Goal: Task Accomplishment & Management: Manage account settings

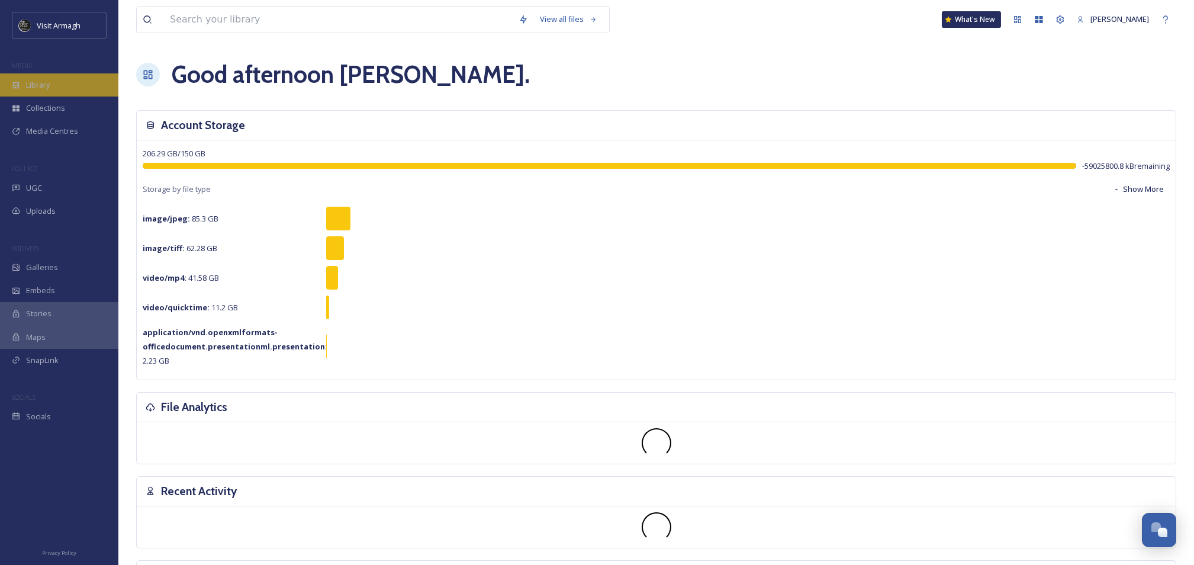
click at [33, 88] on span "Library" at bounding box center [38, 84] width 24 height 11
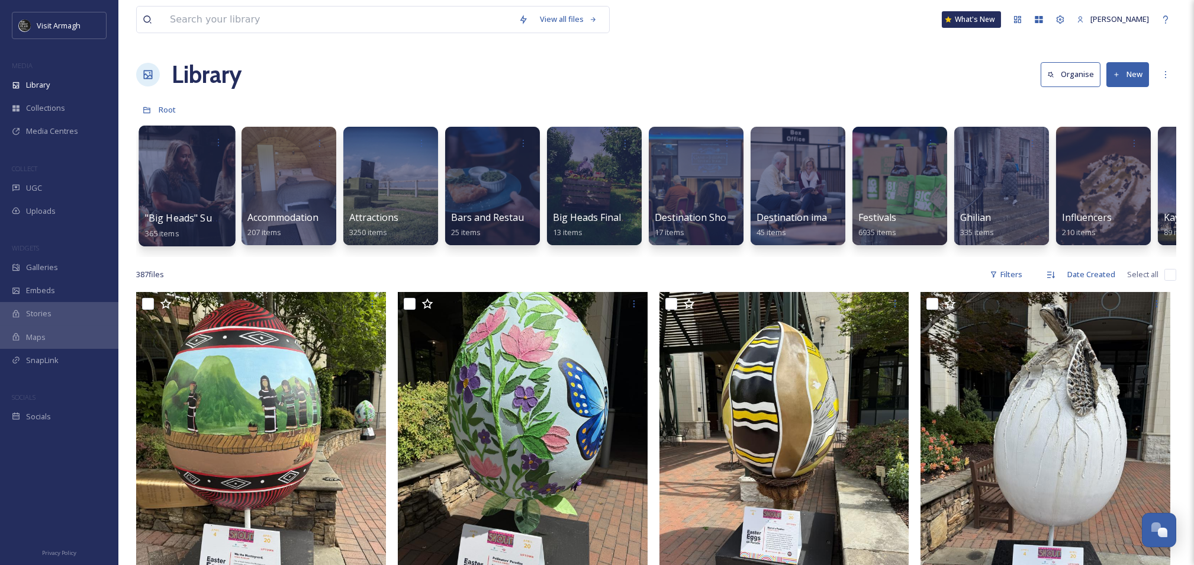
click at [222, 192] on div at bounding box center [187, 186] width 96 height 121
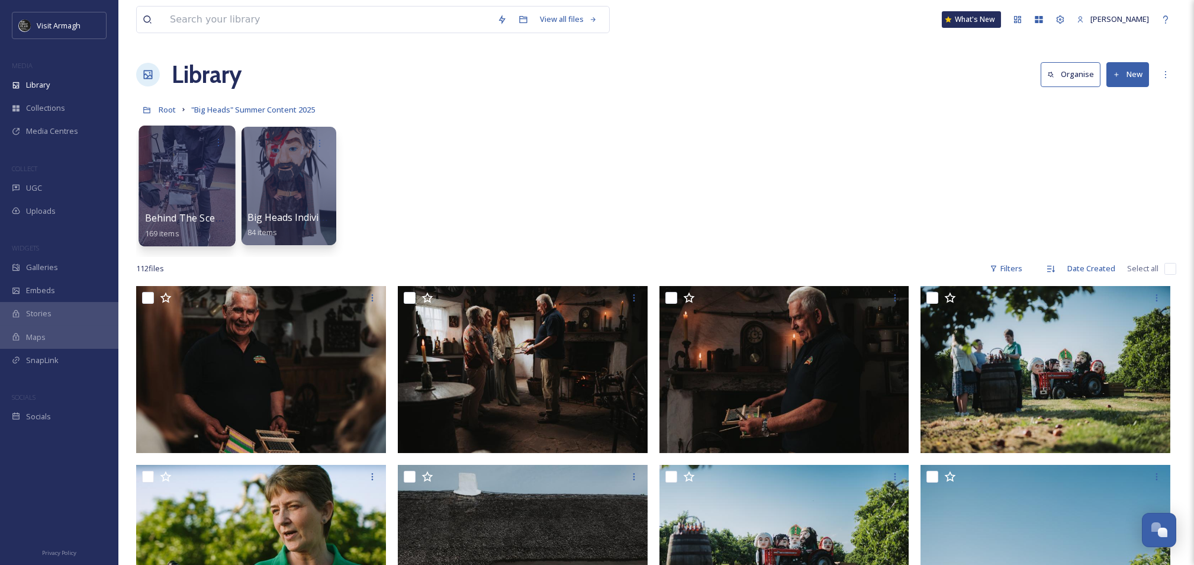
click at [164, 186] on div at bounding box center [187, 186] width 96 height 121
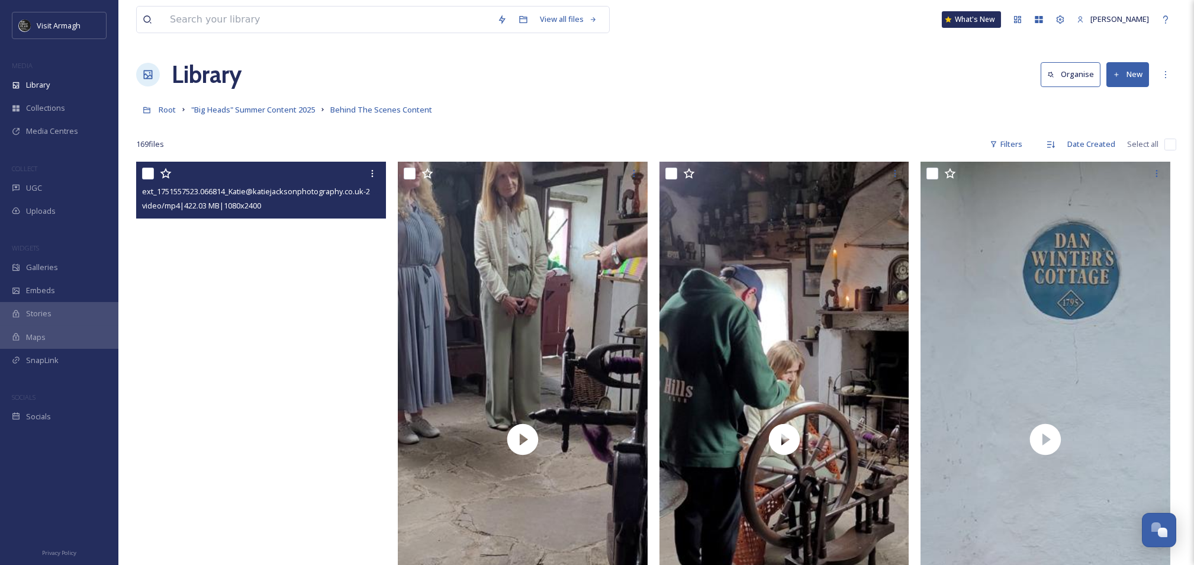
click at [290, 355] on video "ext_1751557523.066814_Katie@katiejacksonphotography.co.uk-20250523_130012.mp4" at bounding box center [261, 439] width 250 height 555
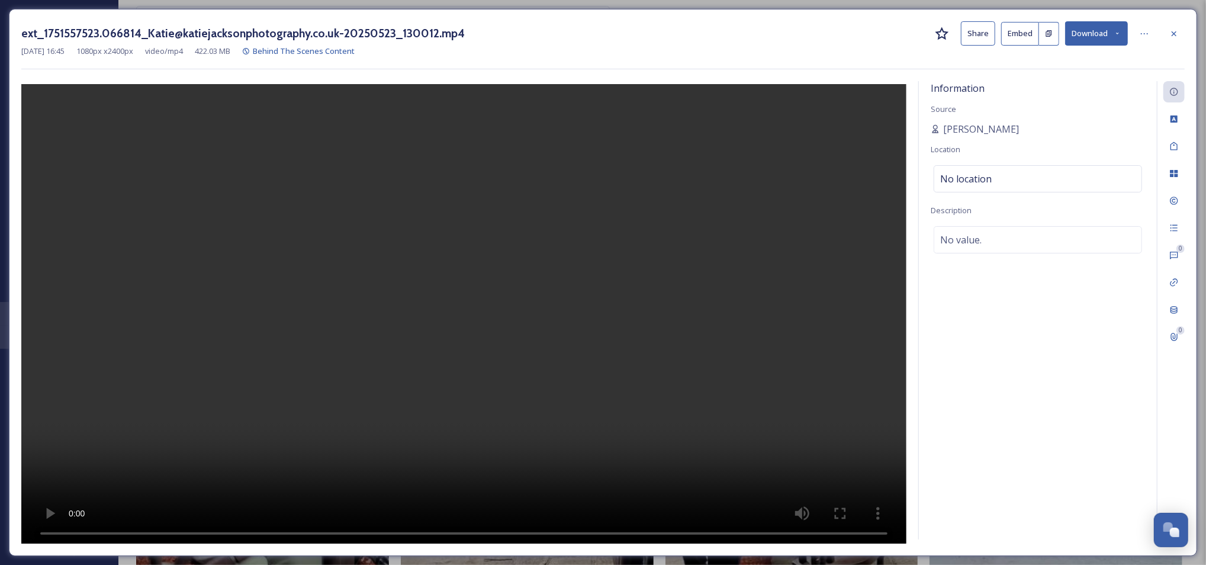
drag, startPoint x: 973, startPoint y: 38, endPoint x: 972, endPoint y: 44, distance: 5.9
click at [972, 44] on button "Share" at bounding box center [978, 33] width 34 height 24
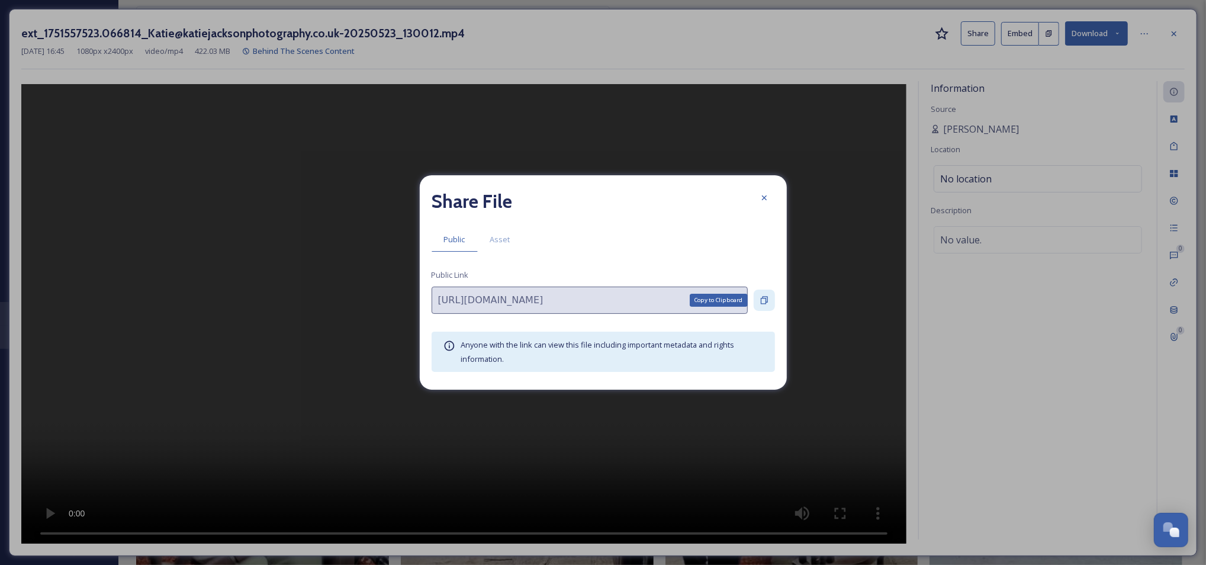
click at [765, 297] on icon at bounding box center [764, 299] width 9 height 9
click at [761, 194] on icon at bounding box center [764, 197] width 9 height 9
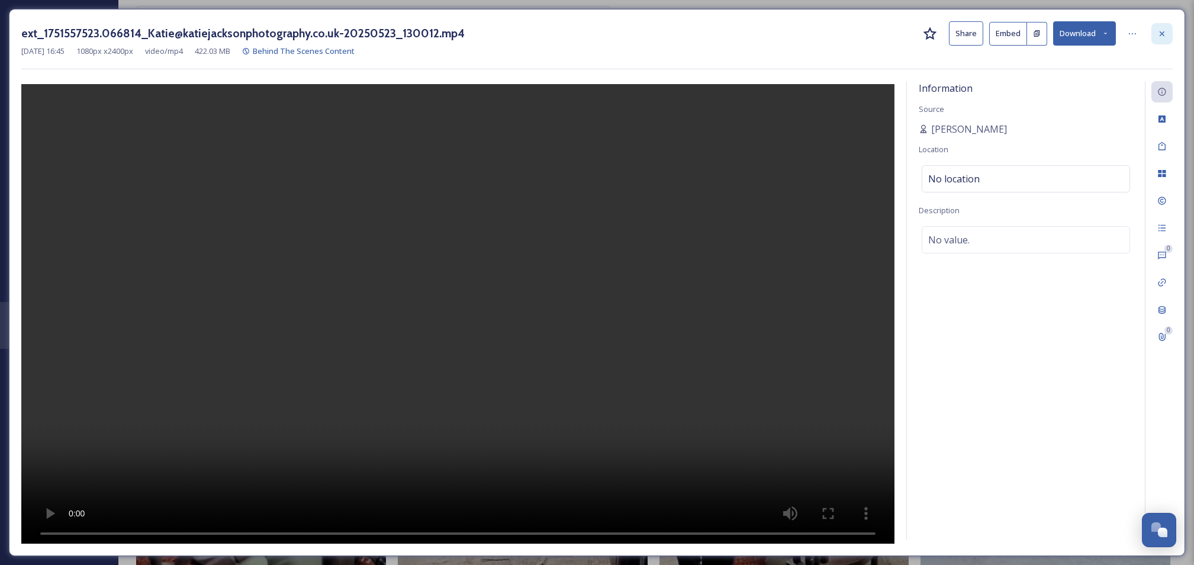
click at [1162, 27] on div at bounding box center [1161, 33] width 21 height 21
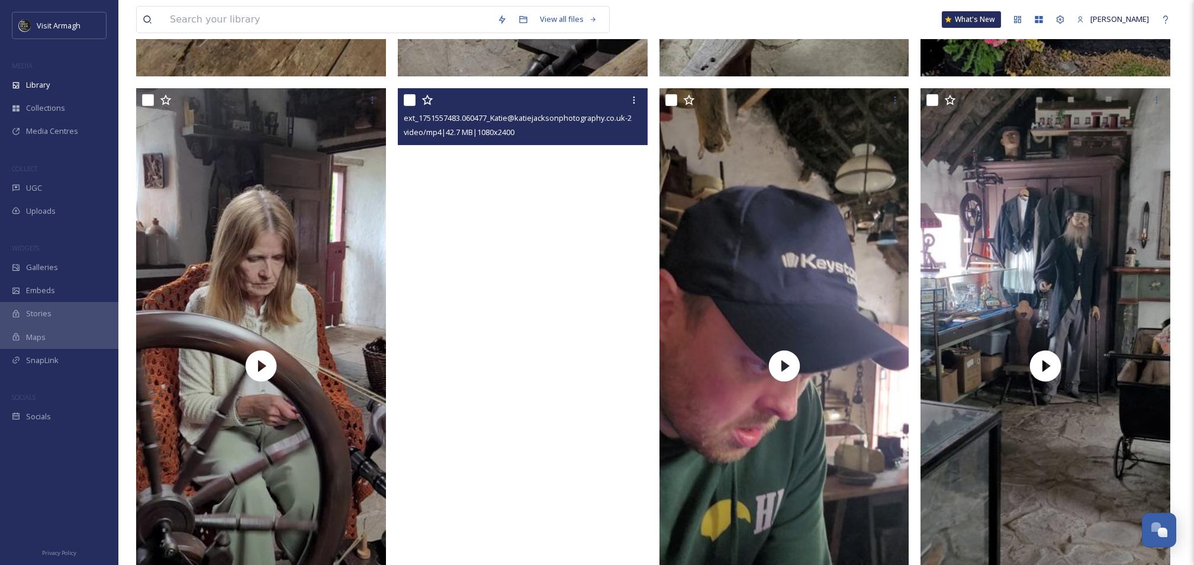
scroll to position [631, 0]
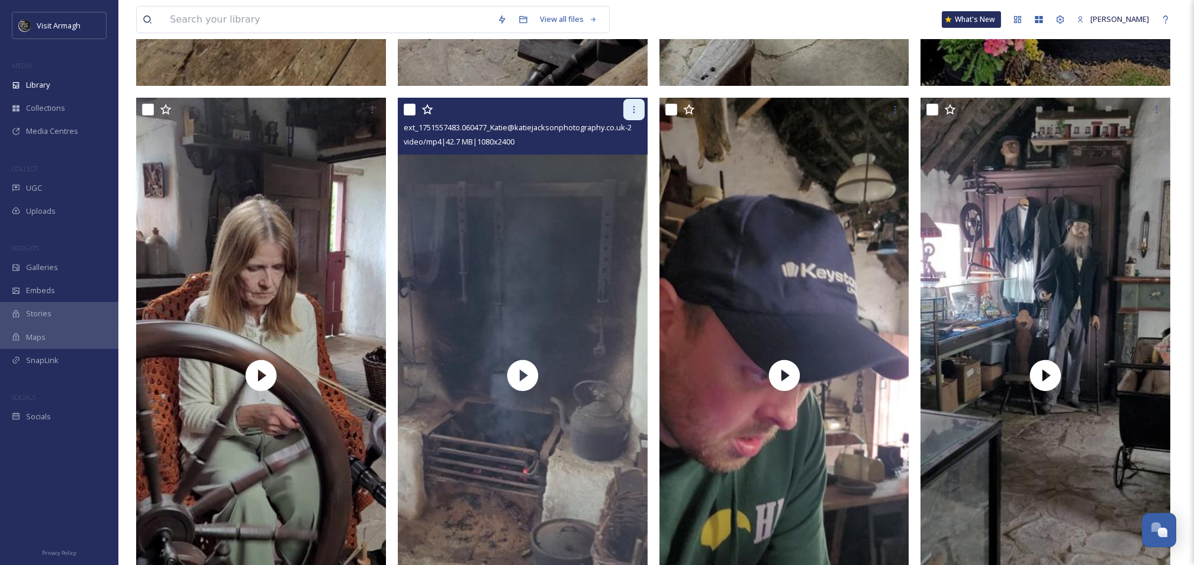
click at [631, 110] on icon at bounding box center [633, 109] width 9 height 9
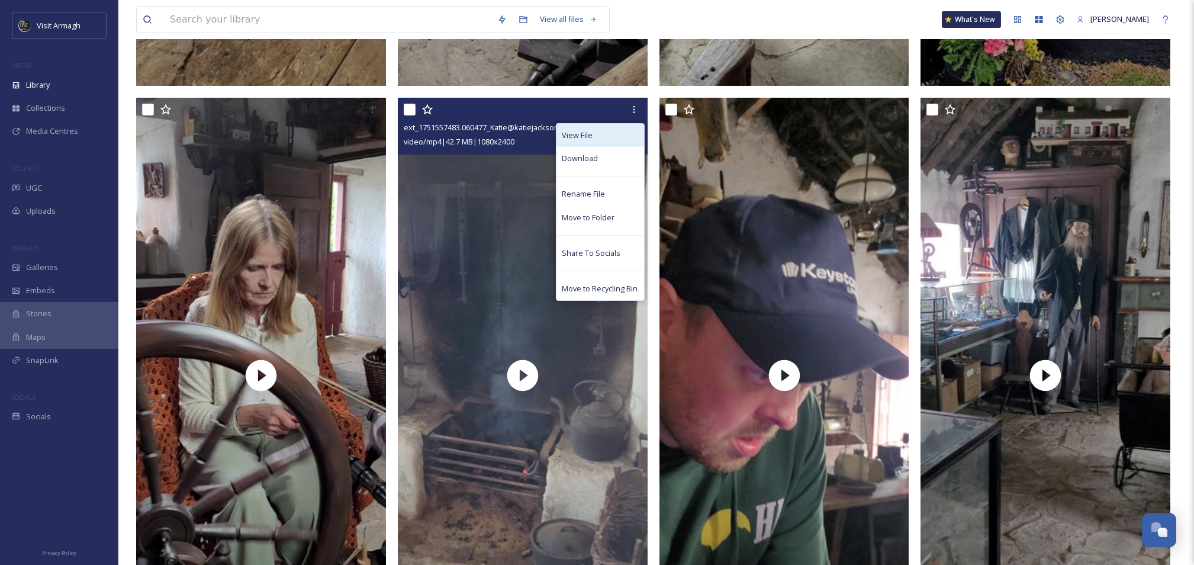
click at [602, 136] on div "View File" at bounding box center [600, 135] width 88 height 23
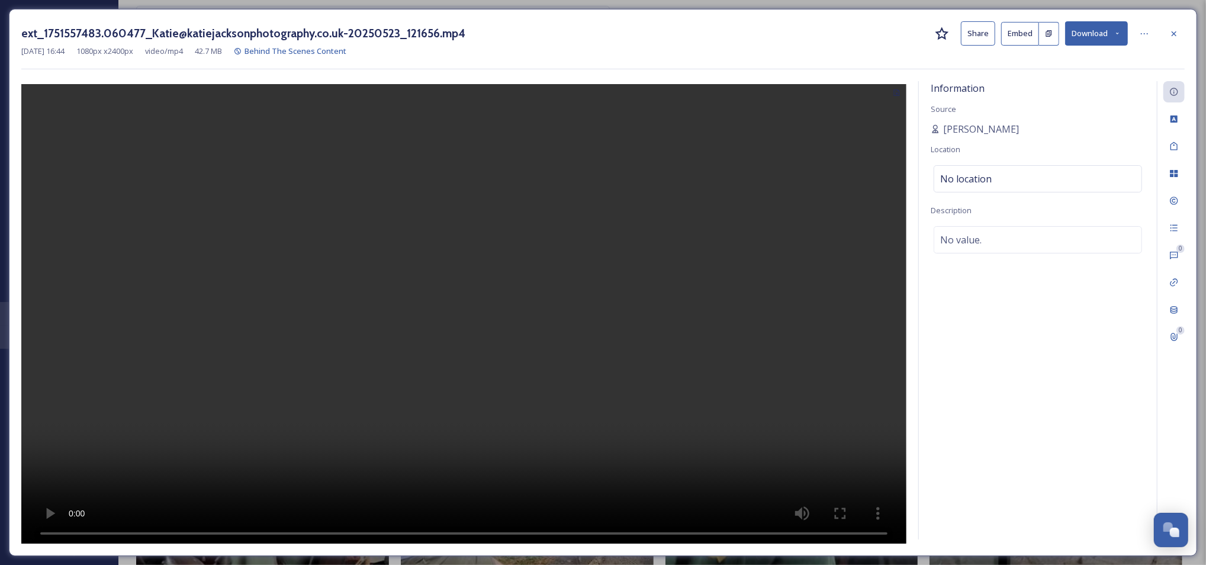
click at [983, 39] on button "Share" at bounding box center [978, 33] width 34 height 24
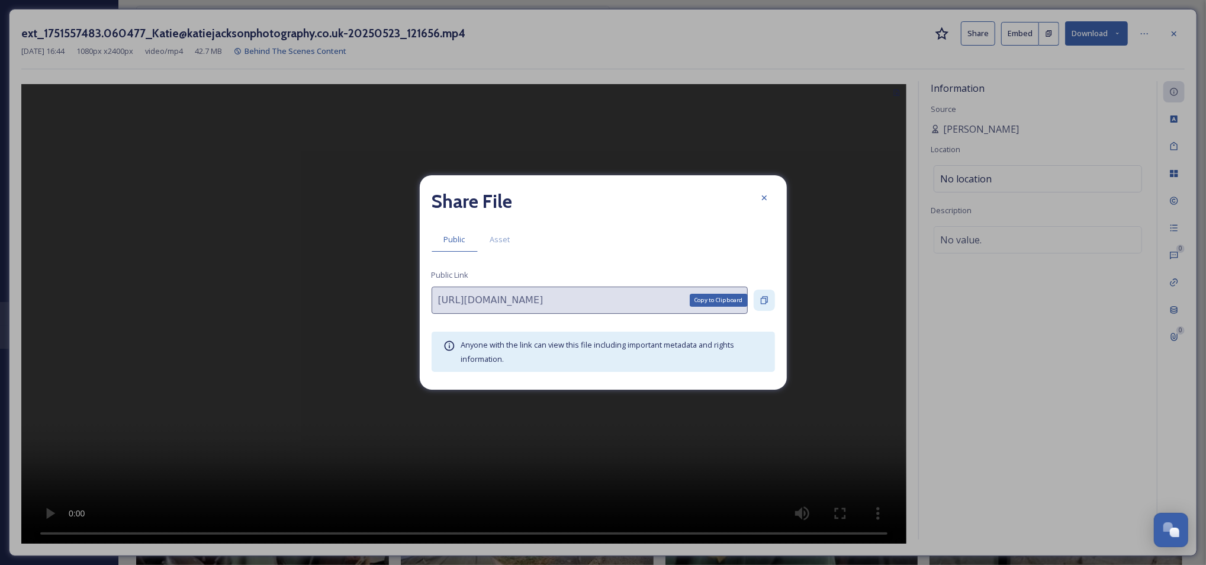
click at [760, 301] on icon at bounding box center [764, 299] width 9 height 9
click at [771, 202] on div at bounding box center [764, 197] width 21 height 21
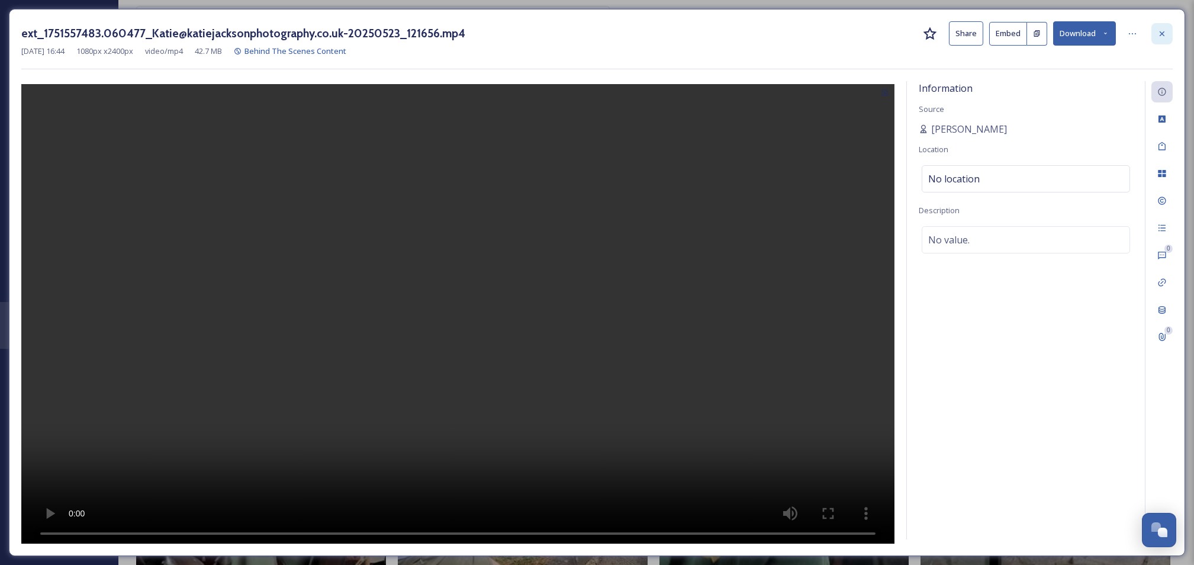
drag, startPoint x: 1176, startPoint y: 33, endPoint x: 1167, endPoint y: 36, distance: 8.8
click at [1173, 34] on div "ext_1751557483.060477_Katie@katiejacksonphotography.co.uk-20250523_121656.mp4 S…" at bounding box center [597, 282] width 1176 height 547
click at [1167, 36] on div at bounding box center [1161, 33] width 21 height 21
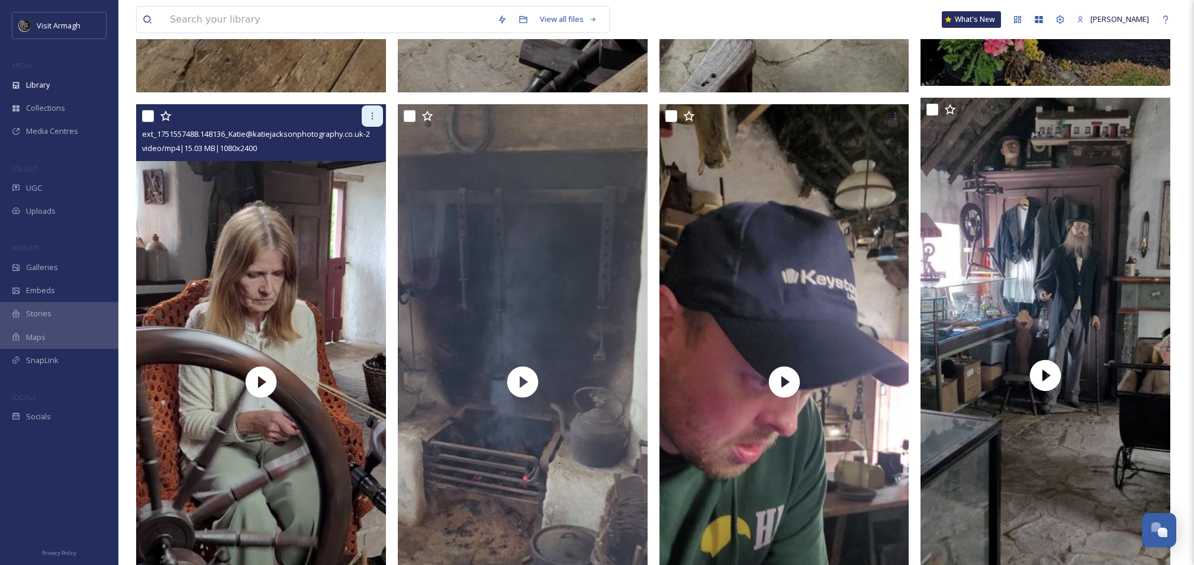
click at [368, 115] on icon at bounding box center [372, 115] width 9 height 9
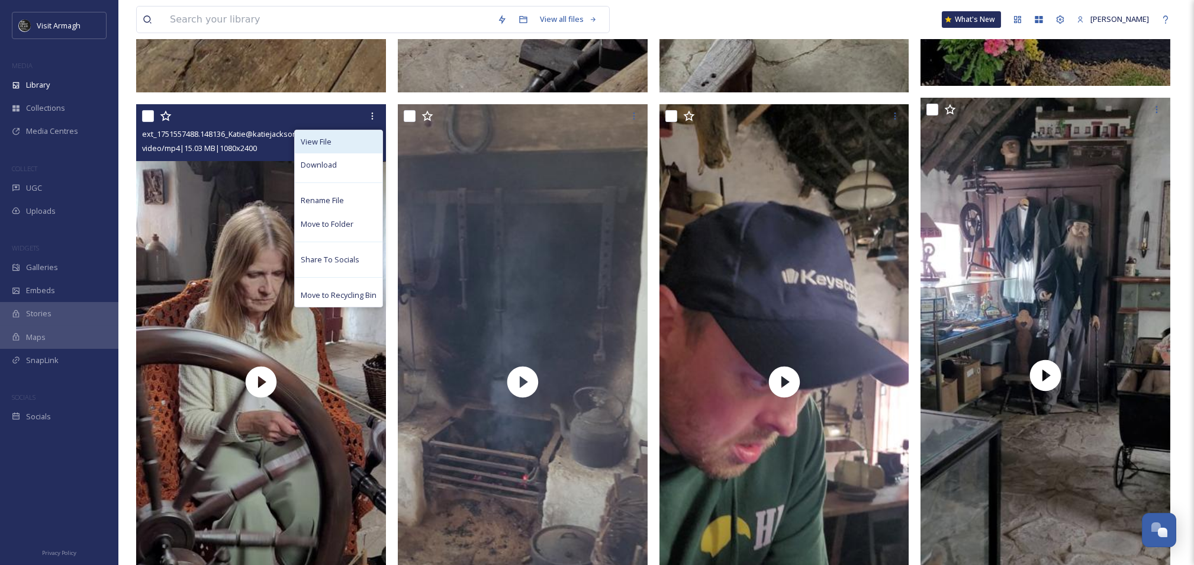
click at [334, 141] on div "View File" at bounding box center [339, 141] width 88 height 23
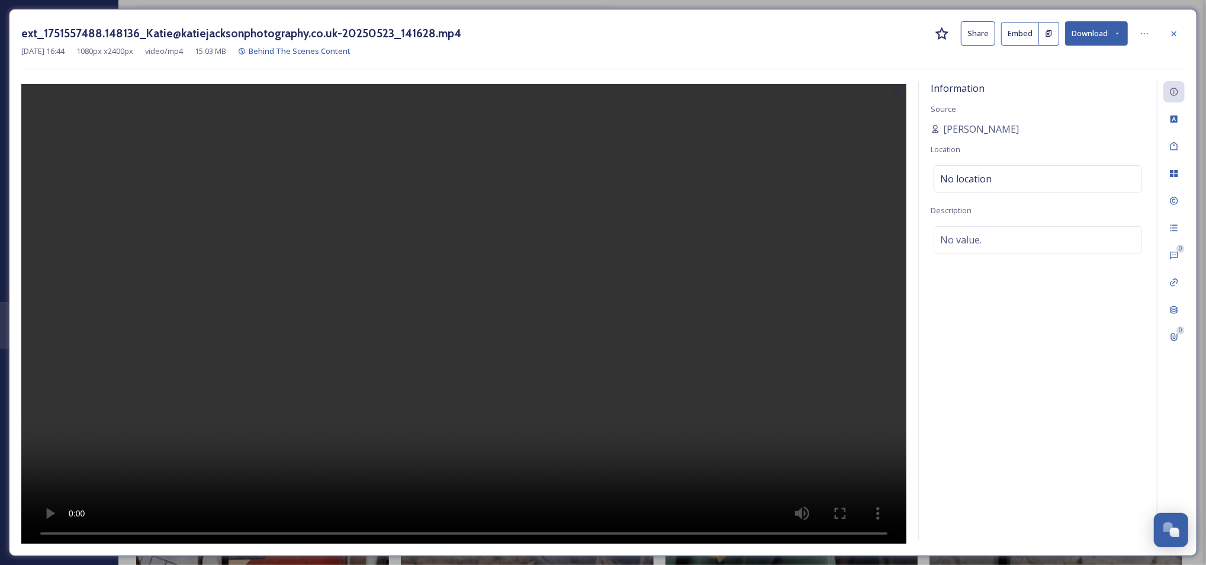
click at [986, 40] on button "Share" at bounding box center [978, 33] width 34 height 24
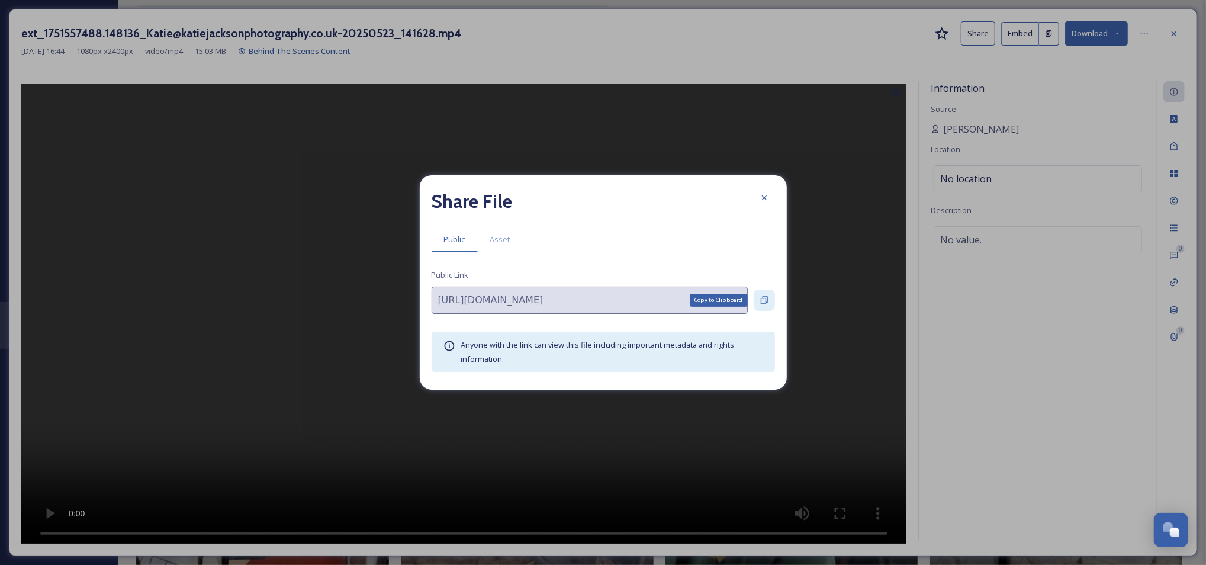
click at [766, 298] on icon at bounding box center [764, 299] width 9 height 9
click at [760, 198] on icon at bounding box center [764, 197] width 9 height 9
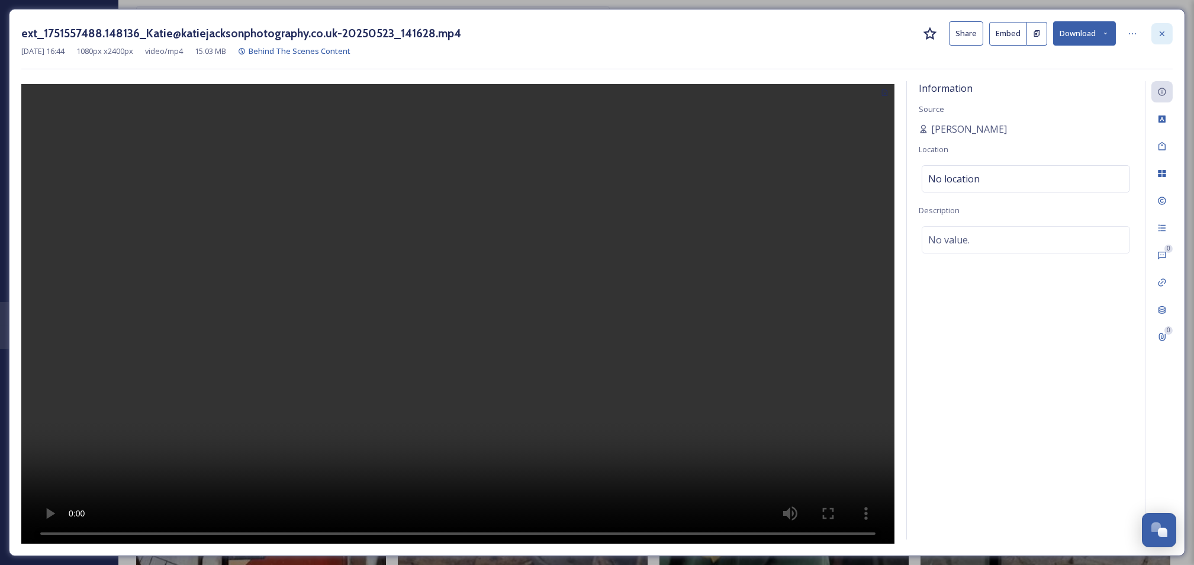
click at [1153, 33] on div at bounding box center [1161, 33] width 21 height 21
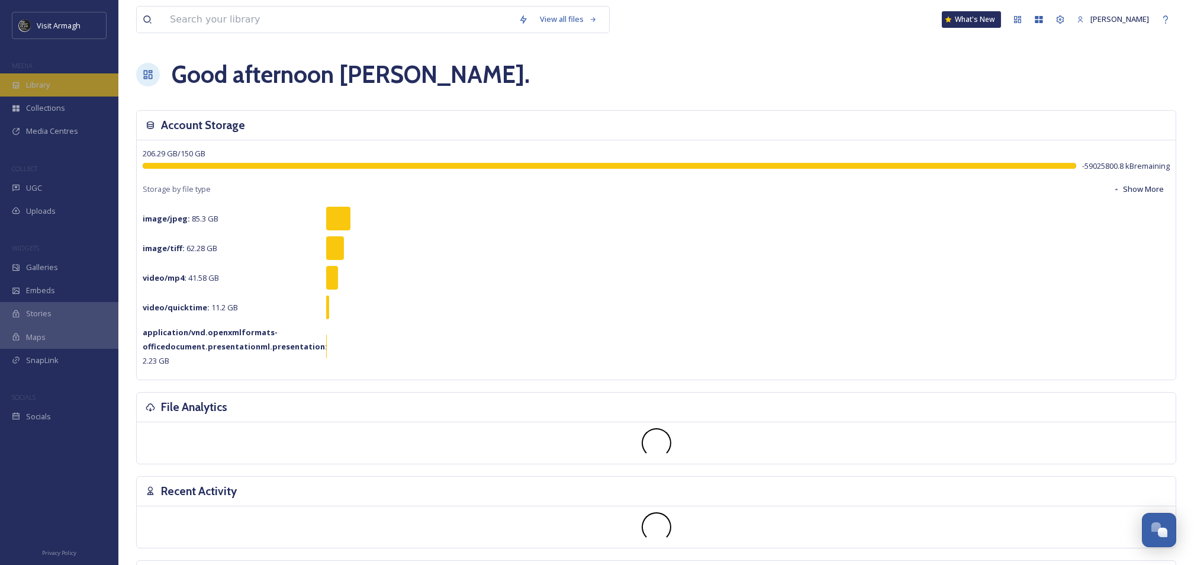
click at [46, 83] on span "Library" at bounding box center [38, 84] width 24 height 11
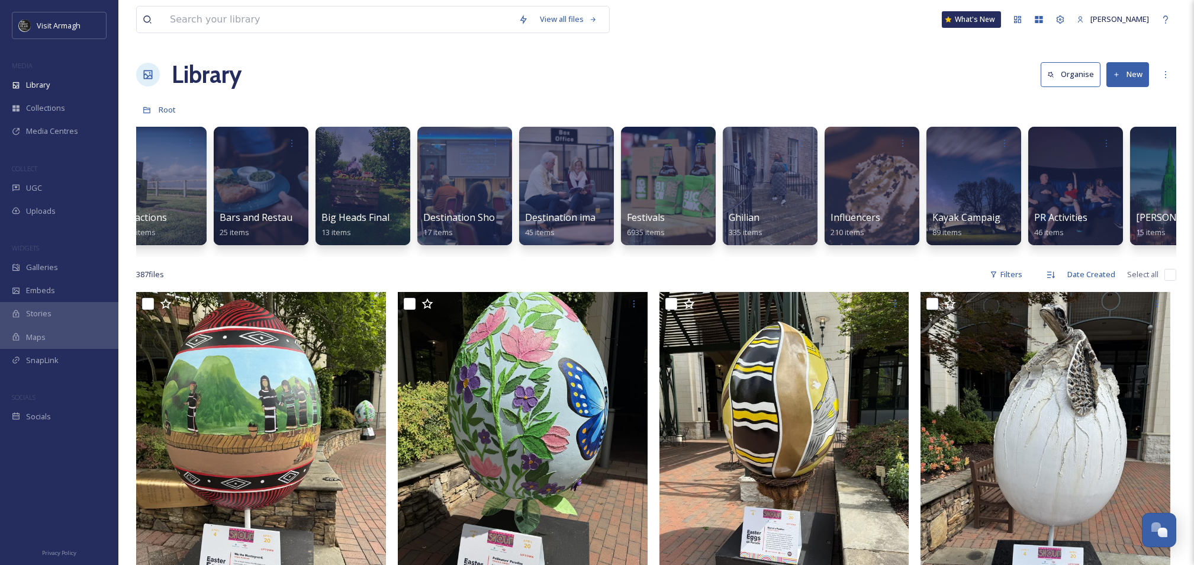
scroll to position [0, 379]
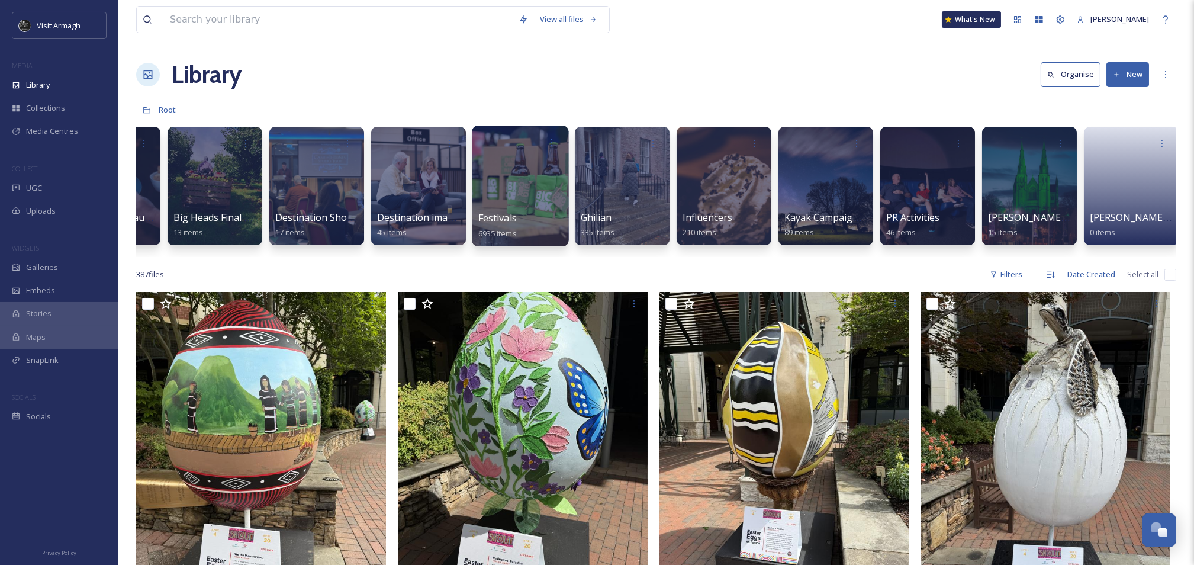
click at [513, 192] on div at bounding box center [520, 186] width 96 height 121
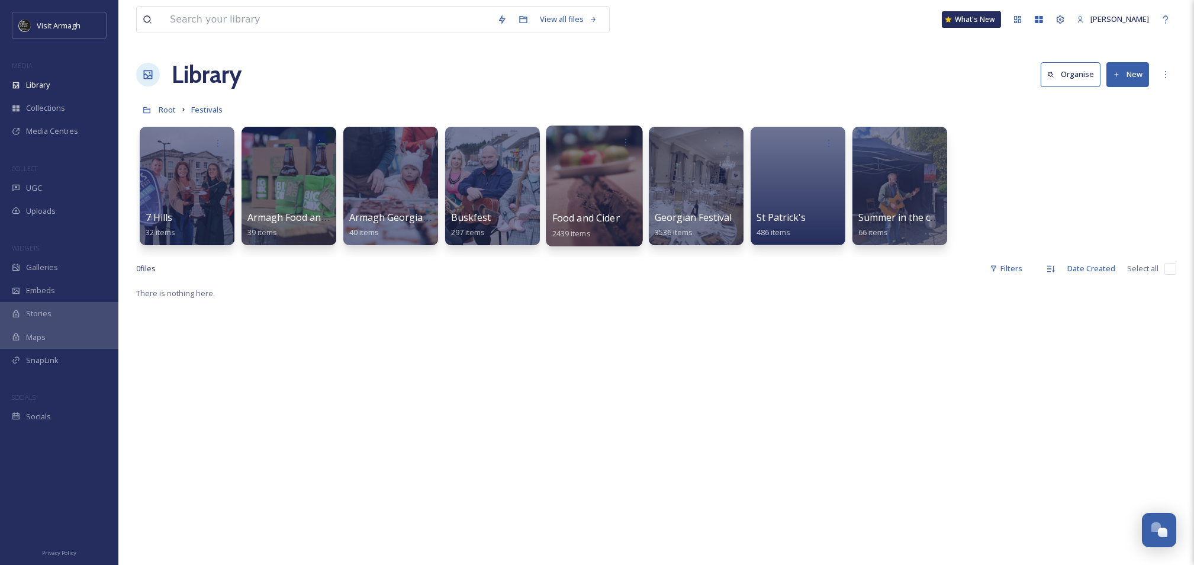
click at [599, 152] on div at bounding box center [594, 142] width 85 height 22
click at [593, 193] on div at bounding box center [594, 186] width 96 height 121
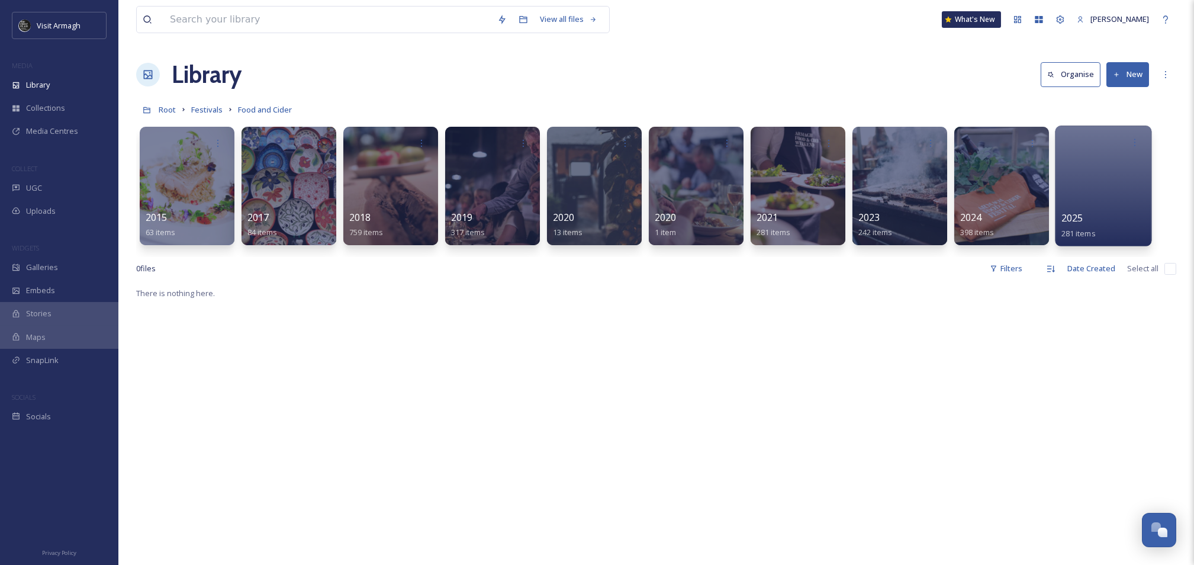
click at [1088, 191] on div at bounding box center [1103, 186] width 96 height 121
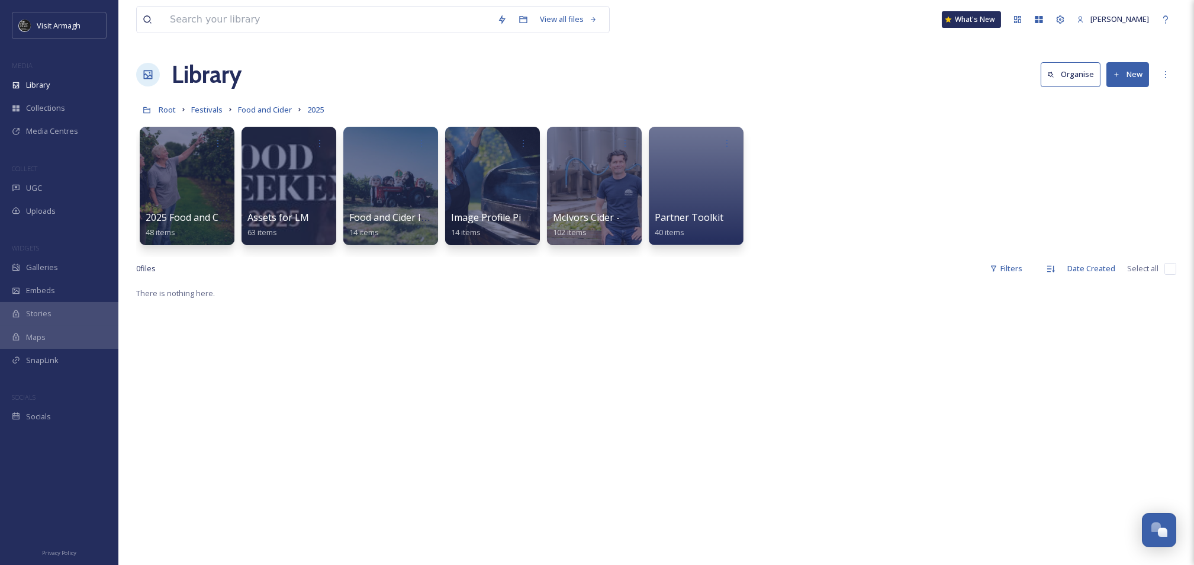
click at [1127, 78] on button "New" at bounding box center [1127, 74] width 43 height 24
click at [1121, 147] on span "Folder" at bounding box center [1114, 148] width 22 height 11
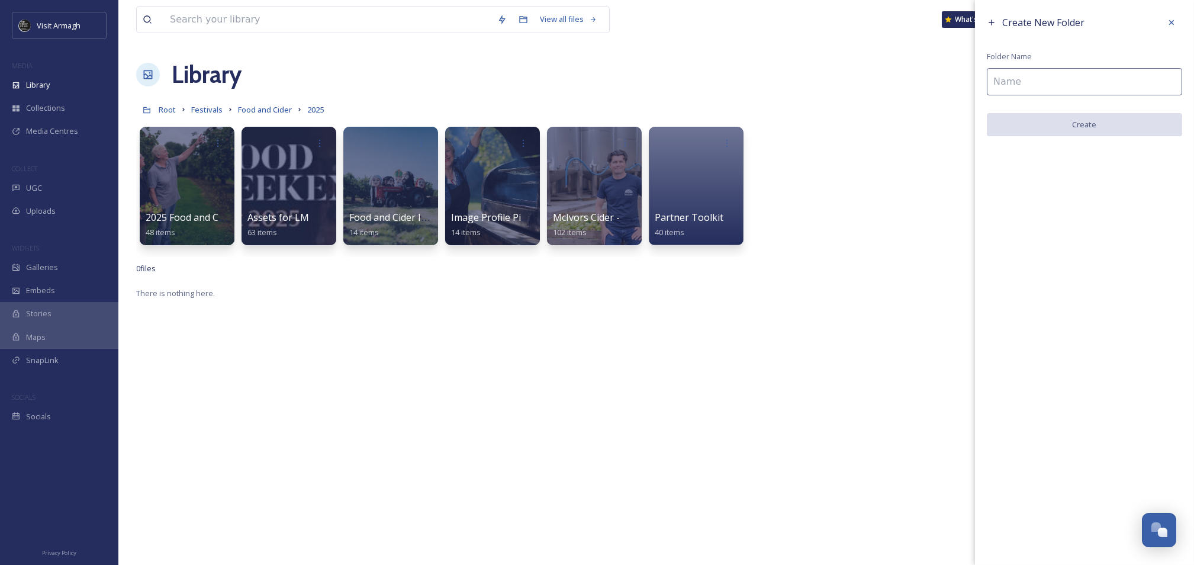
click at [1000, 86] on input at bounding box center [1084, 81] width 195 height 27
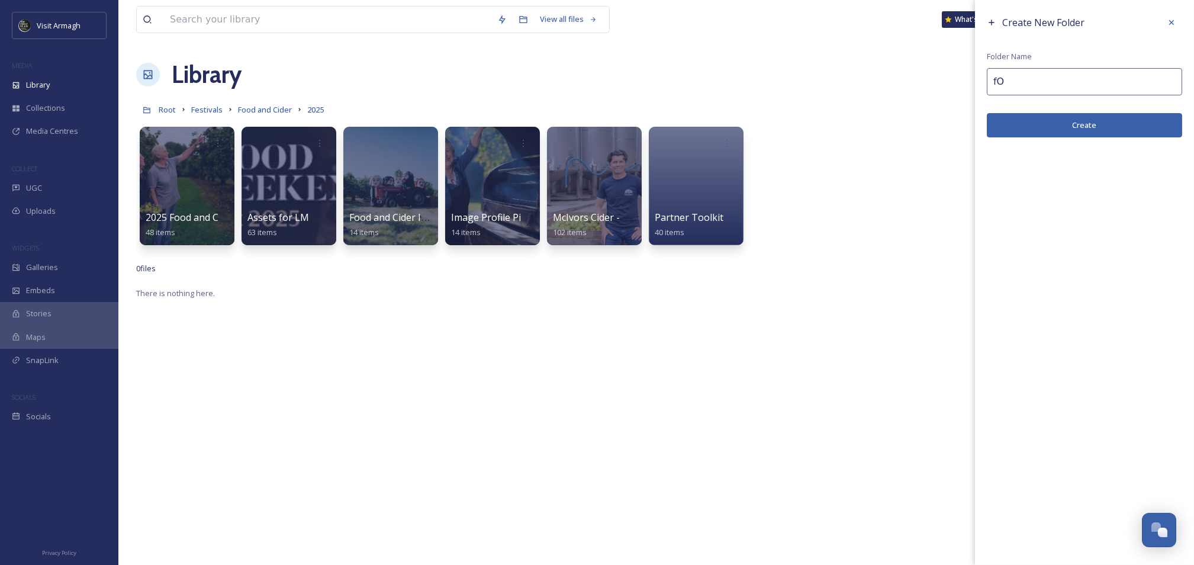
type input "f"
type input "Food and Cider content Benburb 2025"
click at [1083, 120] on button "Create" at bounding box center [1084, 125] width 195 height 24
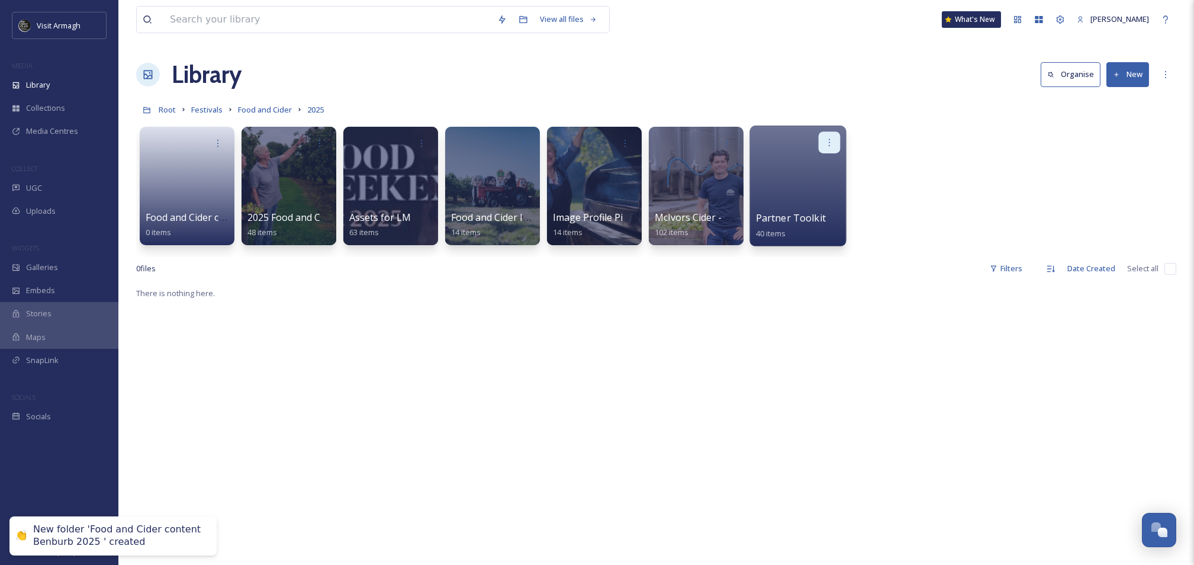
click at [831, 142] on icon at bounding box center [829, 141] width 9 height 9
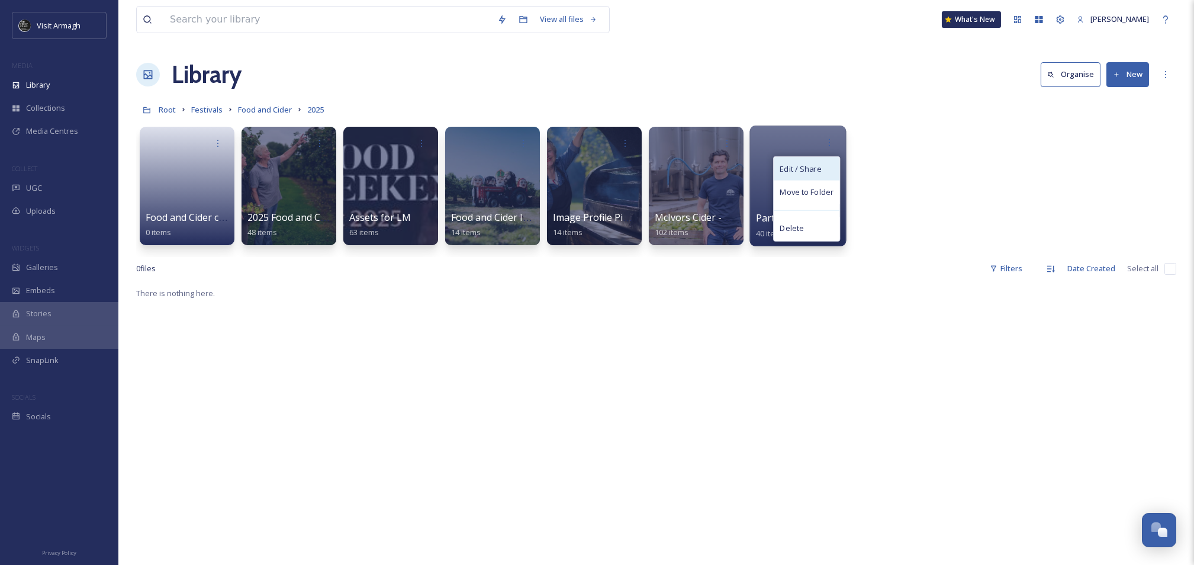
click at [827, 170] on div "Edit / Share" at bounding box center [807, 169] width 66 height 24
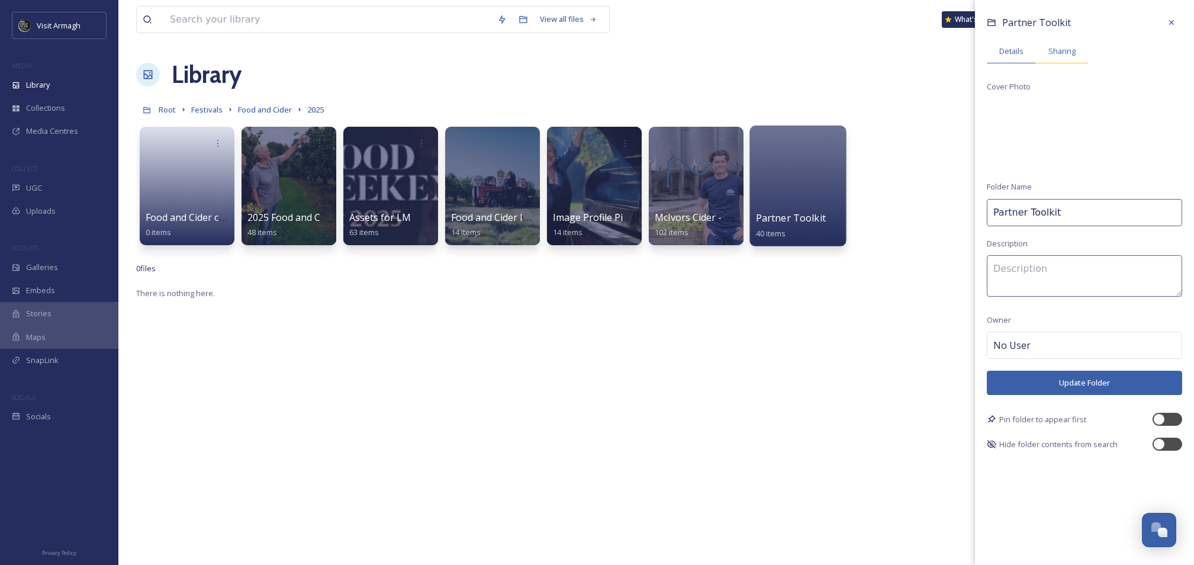
click at [1061, 53] on span "Sharing" at bounding box center [1061, 51] width 27 height 11
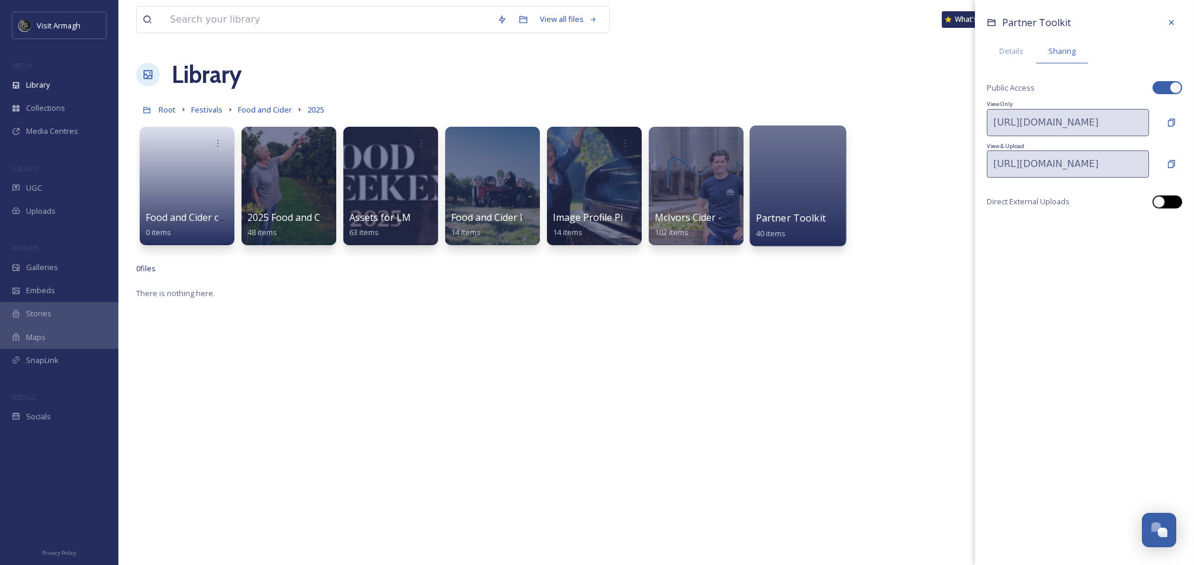
drag, startPoint x: 1167, startPoint y: 200, endPoint x: 1171, endPoint y: 158, distance: 42.2
click at [1167, 200] on div at bounding box center [1168, 201] width 30 height 13
checkbox input "true"
click at [1169, 230] on icon at bounding box center [1171, 227] width 9 height 9
click at [1173, 229] on icon at bounding box center [1171, 227] width 9 height 9
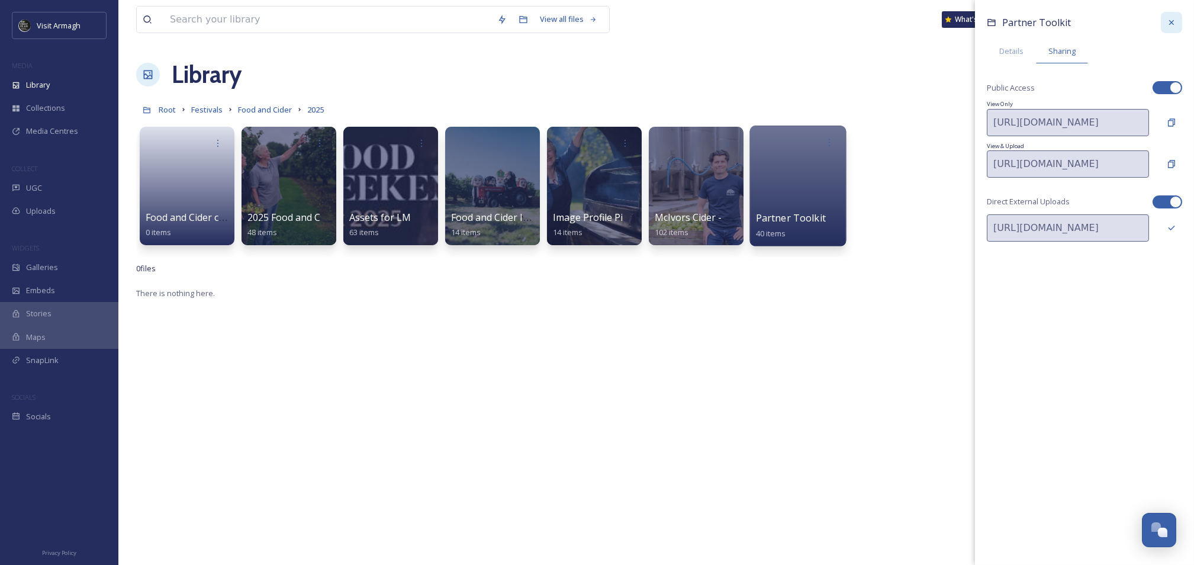
click at [1167, 22] on icon at bounding box center [1171, 22] width 9 height 9
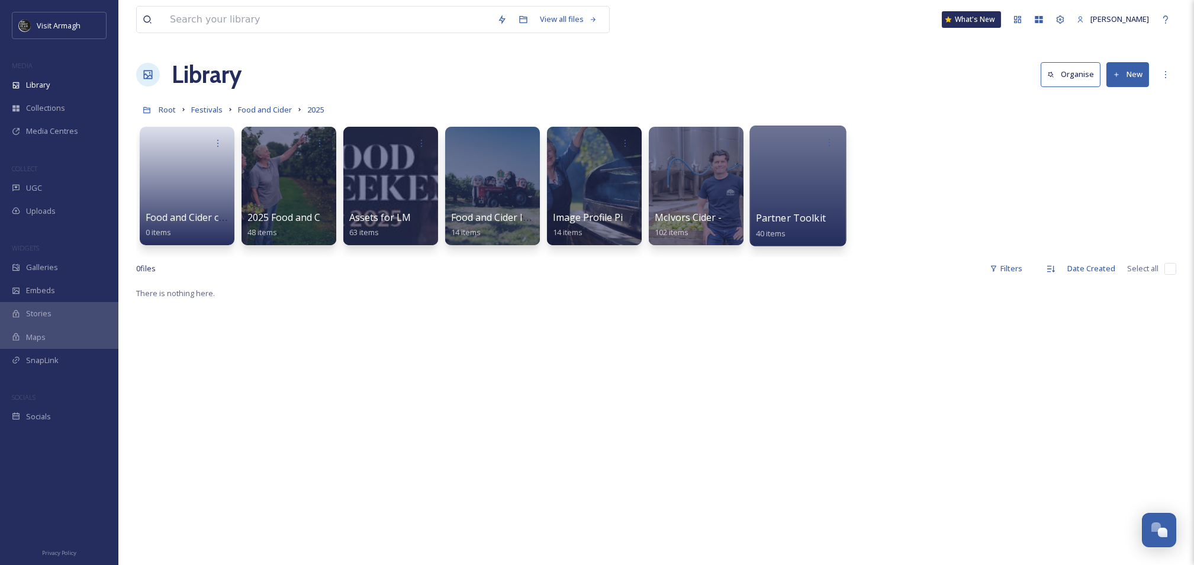
click at [1133, 72] on button "New" at bounding box center [1127, 74] width 43 height 24
click at [1119, 153] on span "Folder" at bounding box center [1114, 148] width 22 height 11
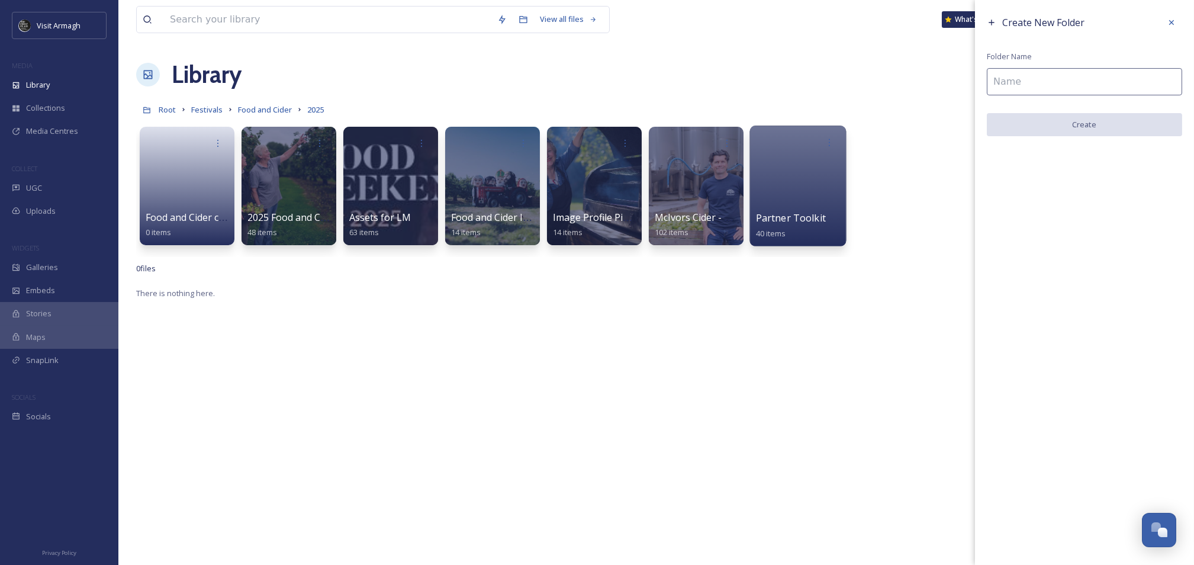
click at [1066, 76] on input at bounding box center [1084, 81] width 195 height 27
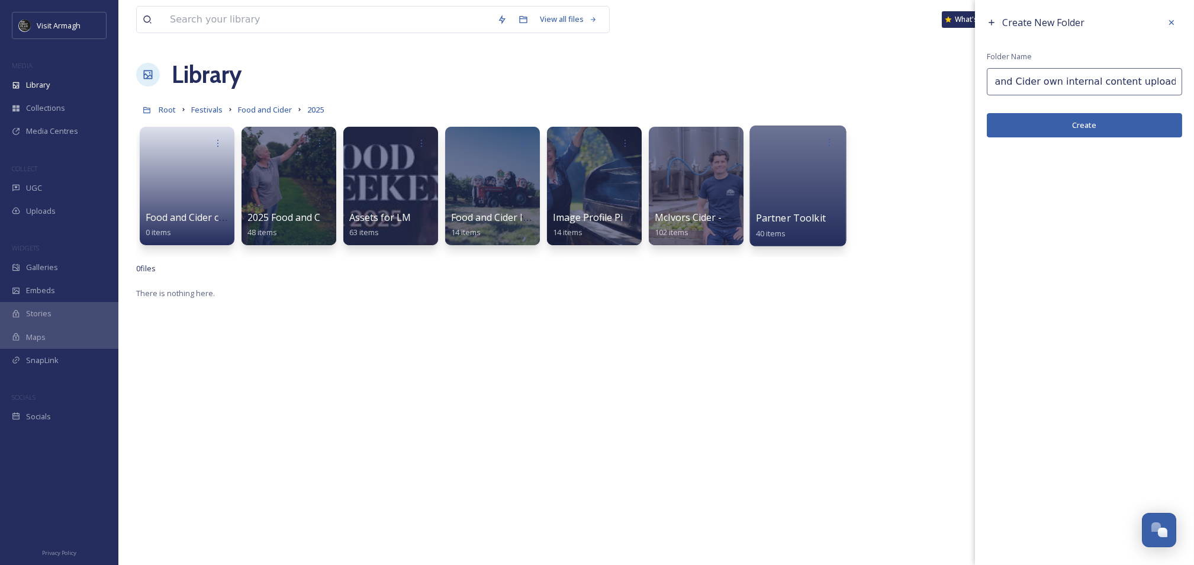
scroll to position [0, 30]
type input "Food and Cider own internal content uploads 2025"
click at [1082, 125] on button "Create" at bounding box center [1084, 125] width 195 height 24
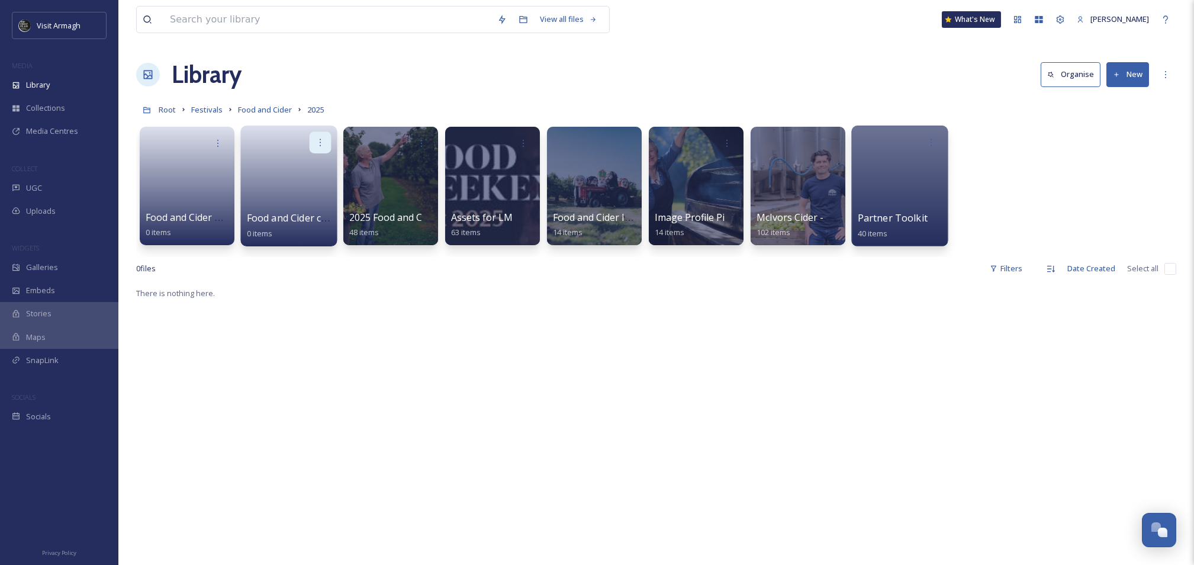
click at [326, 142] on div at bounding box center [321, 142] width 22 height 22
click at [302, 170] on span "Edit / Share" at bounding box center [291, 169] width 41 height 12
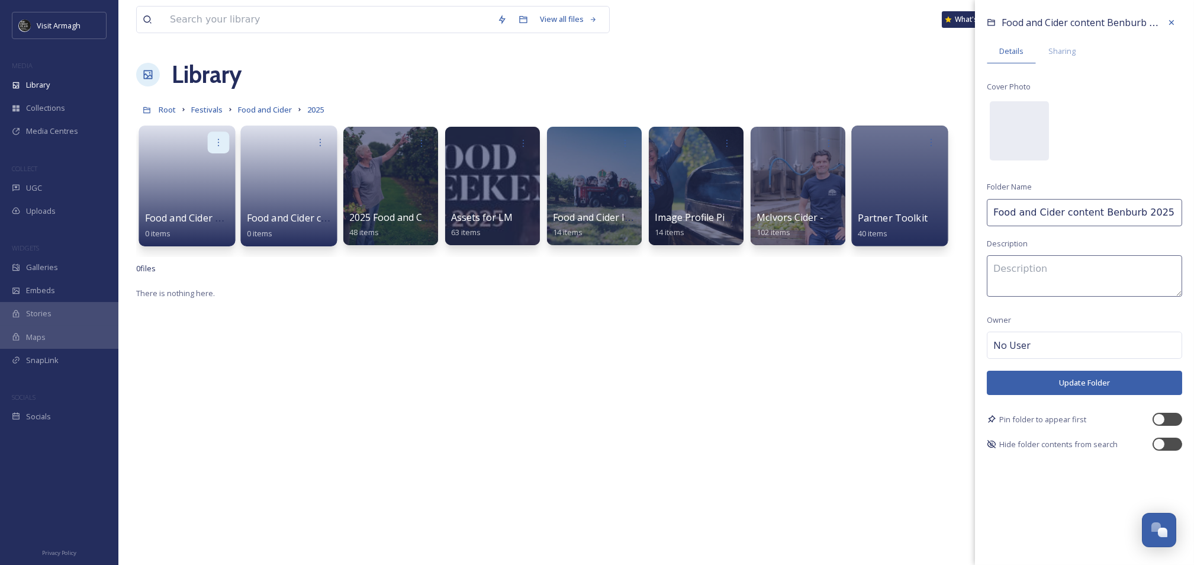
click at [210, 139] on div at bounding box center [219, 142] width 22 height 22
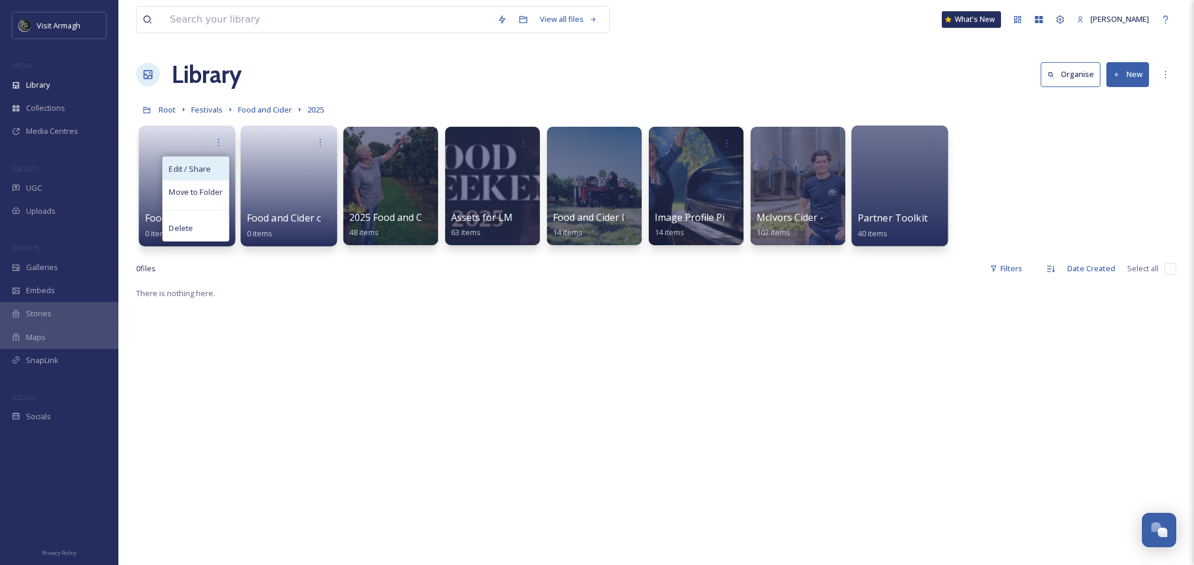
click at [207, 168] on span "Edit / Share" at bounding box center [189, 169] width 41 height 12
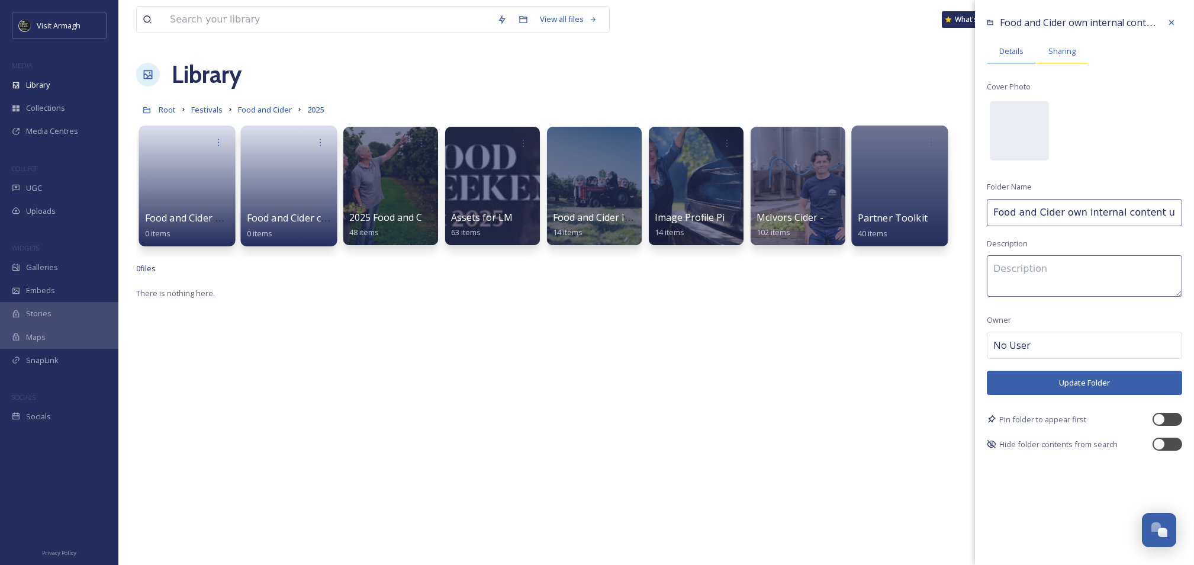
click at [1071, 55] on span "Sharing" at bounding box center [1061, 51] width 27 height 11
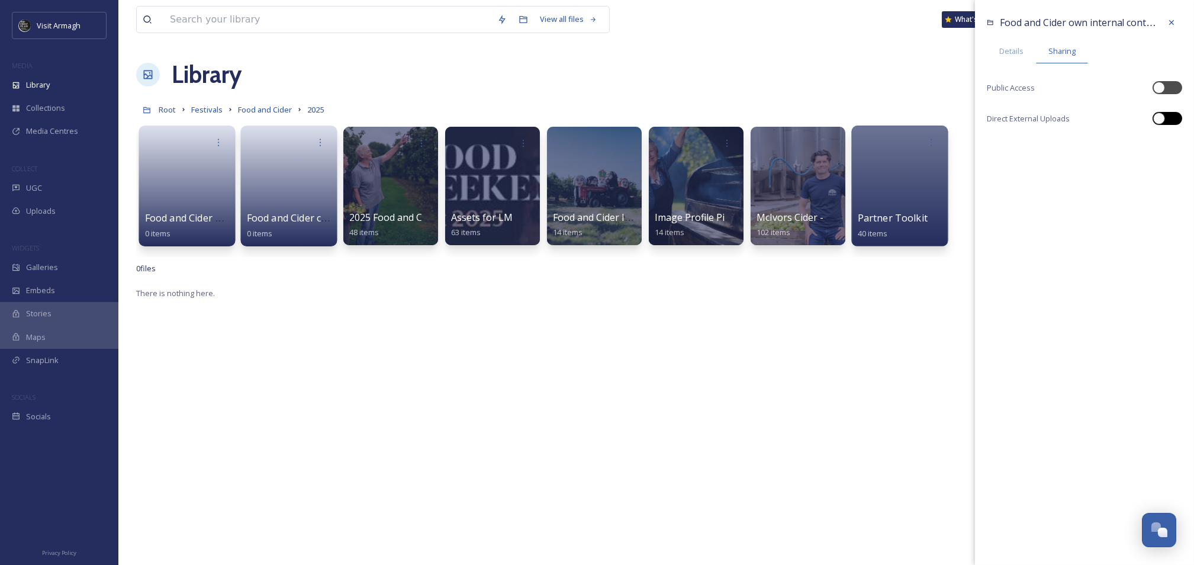
click at [1170, 119] on div at bounding box center [1173, 118] width 6 height 6
checkbox input "true"
click at [1173, 90] on div at bounding box center [1173, 88] width 6 height 6
checkbox input "true"
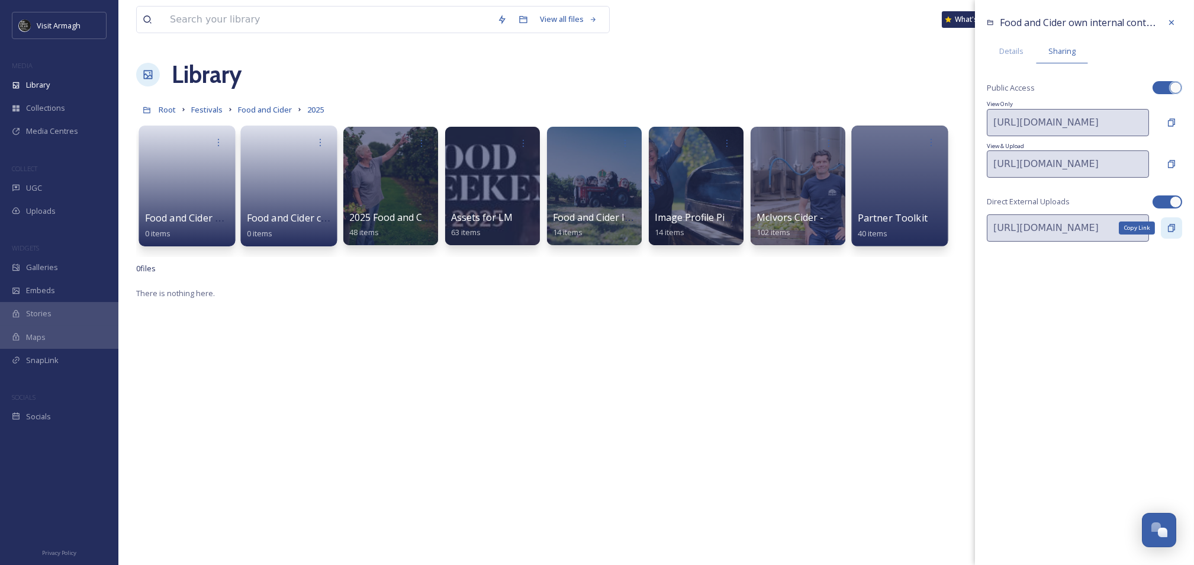
click at [1175, 230] on icon at bounding box center [1171, 227] width 9 height 9
